Goal: Navigation & Orientation: Understand site structure

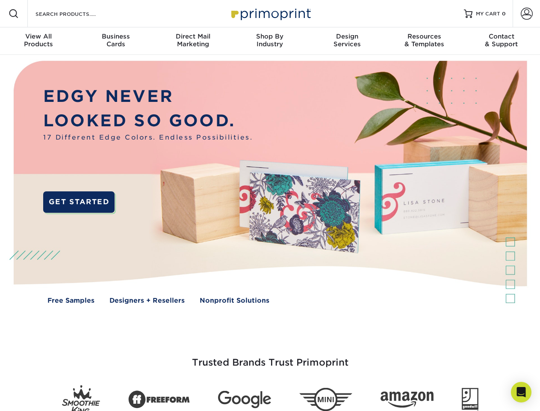
click at [270, 205] on img at bounding box center [270, 188] width 535 height 267
click at [14, 14] on span at bounding box center [14, 14] width 10 height 10
click at [526, 14] on span at bounding box center [527, 14] width 12 height 12
click at [38, 41] on div "View All Products" at bounding box center [38, 40] width 77 height 15
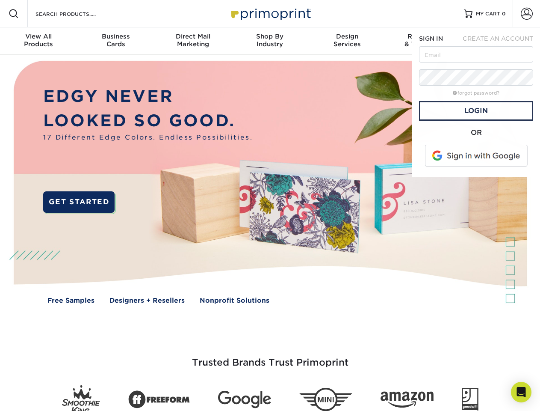
click at [115, 41] on div "Business Cards" at bounding box center [115, 40] width 77 height 15
click at [193, 41] on div "Direct Mail Marketing" at bounding box center [192, 40] width 77 height 15
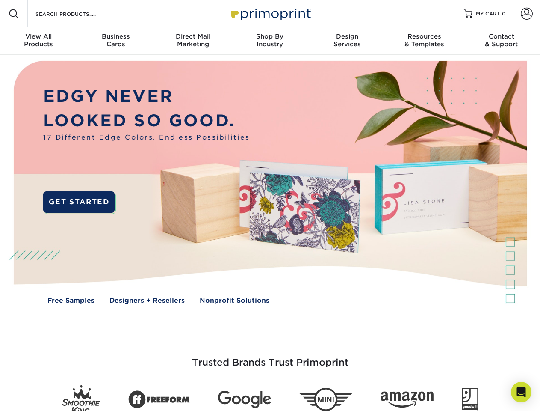
click at [270, 41] on div "Shop By Industry" at bounding box center [269, 40] width 77 height 15
click at [347, 41] on div "Design Services" at bounding box center [347, 40] width 77 height 15
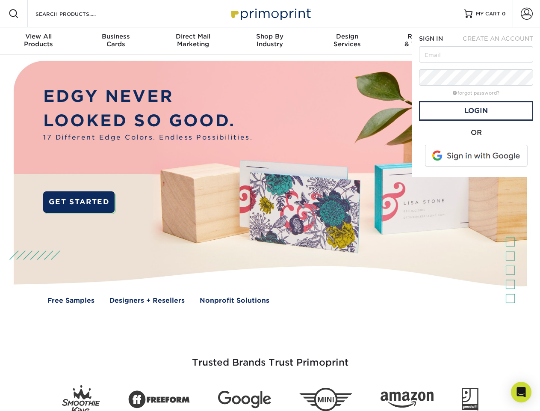
click at [424, 41] on span "SIGN IN" at bounding box center [431, 38] width 24 height 7
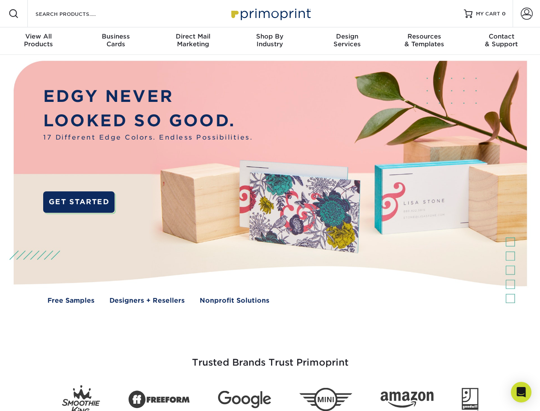
click at [502, 41] on div "Contact & Support" at bounding box center [501, 40] width 77 height 15
